Goal: Transaction & Acquisition: Purchase product/service

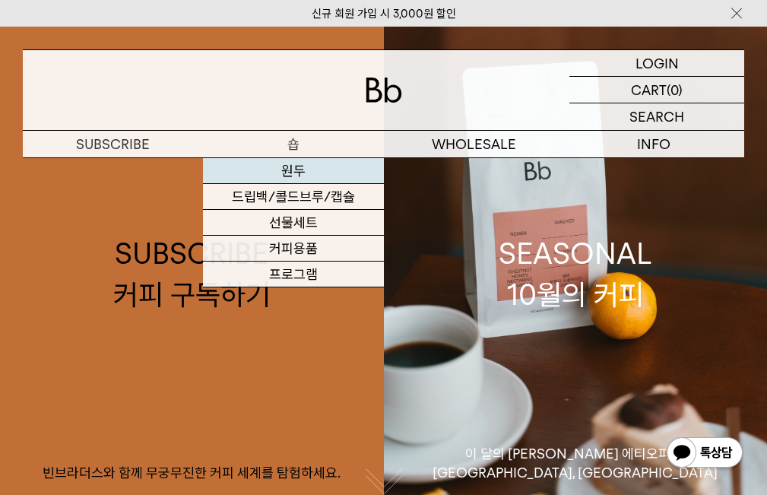
click at [310, 169] on link "원두" at bounding box center [293, 171] width 180 height 26
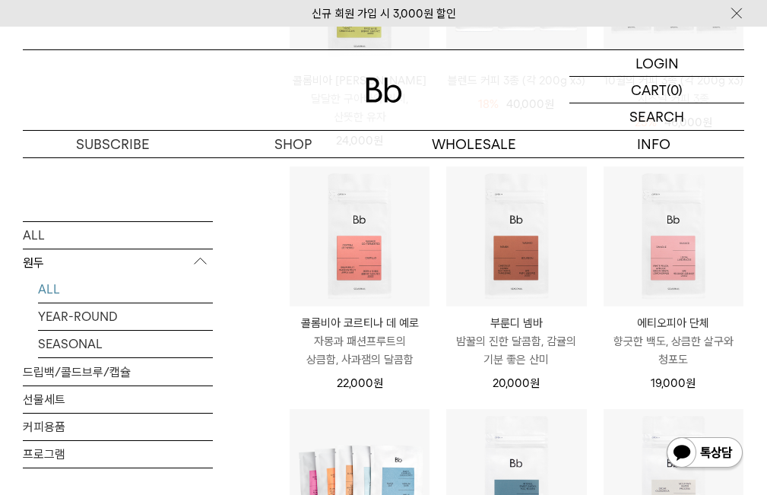
scroll to position [380, 0]
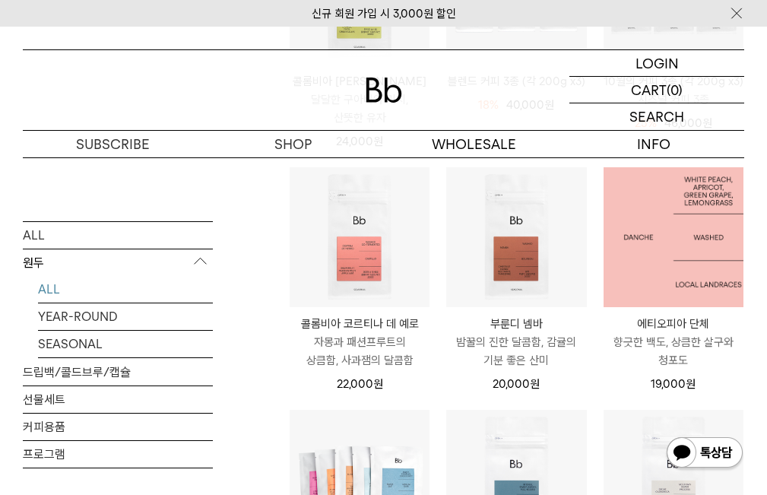
click at [680, 285] on img at bounding box center [673, 237] width 140 height 140
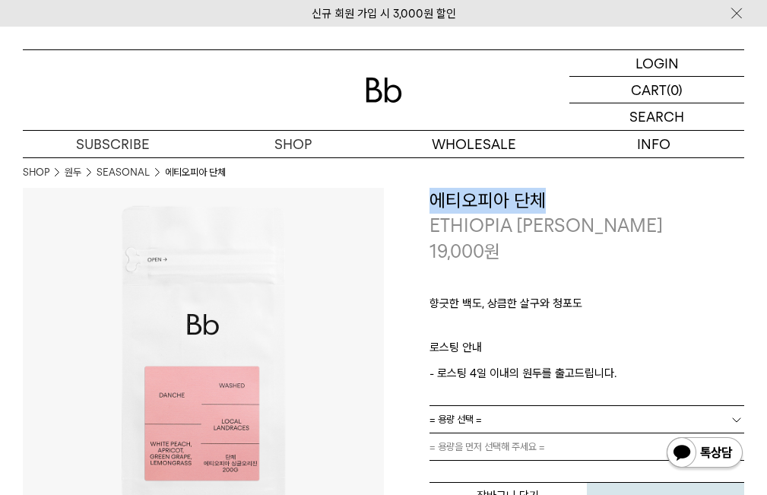
drag, startPoint x: 433, startPoint y: 201, endPoint x: 546, endPoint y: 195, distance: 113.4
click at [546, 195] on h3 "에티오피아 단체" at bounding box center [586, 201] width 315 height 26
copy h3 "에티오피아 단체"
